Goal: Information Seeking & Learning: Learn about a topic

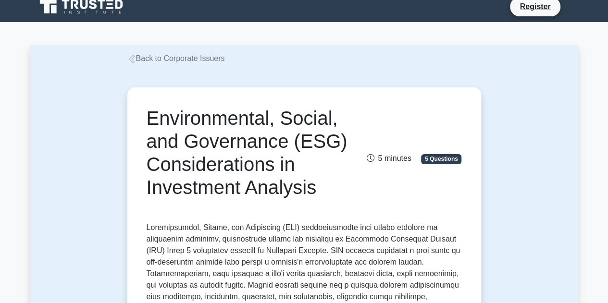
scroll to position [13, 0]
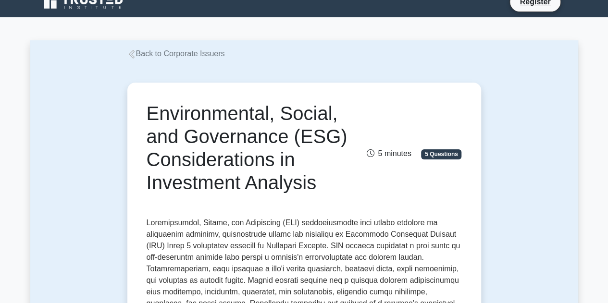
click at [203, 49] on div "Back to Corporate Issuers" at bounding box center [304, 54] width 365 height 12
click at [203, 53] on link "Back to Corporate Issuers" at bounding box center [176, 54] width 98 height 8
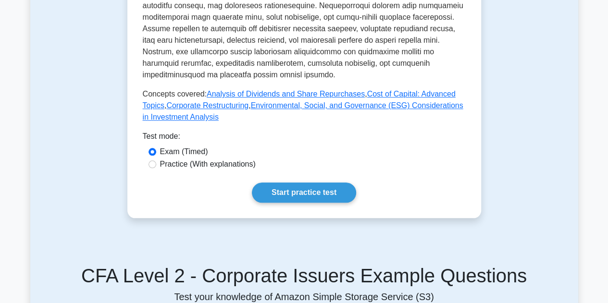
scroll to position [437, 0]
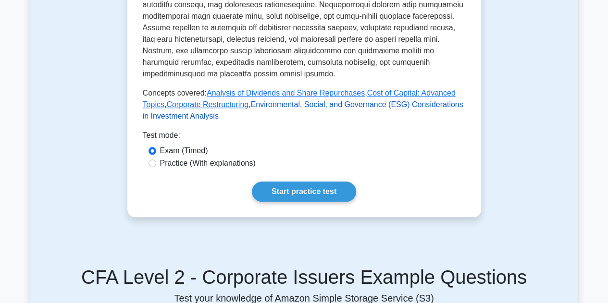
click at [336, 100] on link "Environmental, Social, and Governance (ESG) Considerations in Investment Analys…" at bounding box center [303, 110] width 321 height 20
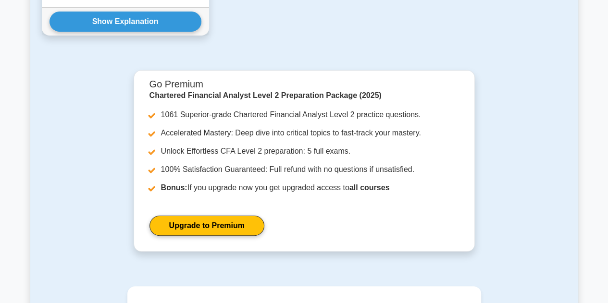
scroll to position [2034, 0]
